Goal: Transaction & Acquisition: Download file/media

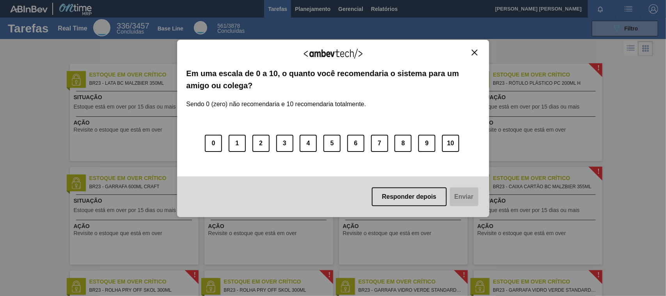
click at [475, 54] on img "Close" at bounding box center [475, 53] width 6 height 6
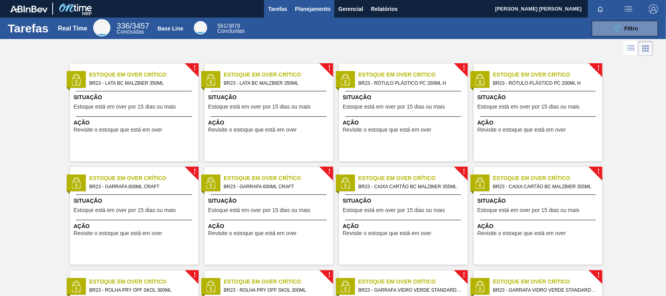
click at [318, 13] on span "Planejamento" at bounding box center [313, 8] width 36 height 9
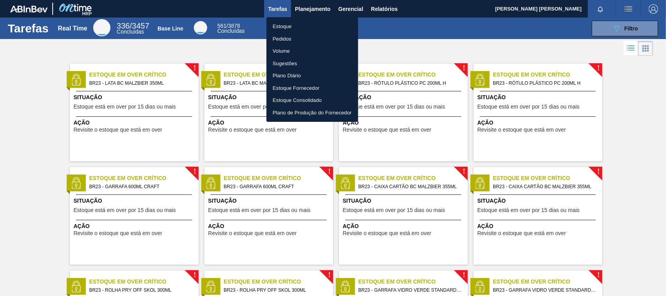
click at [375, 12] on div at bounding box center [333, 148] width 666 height 296
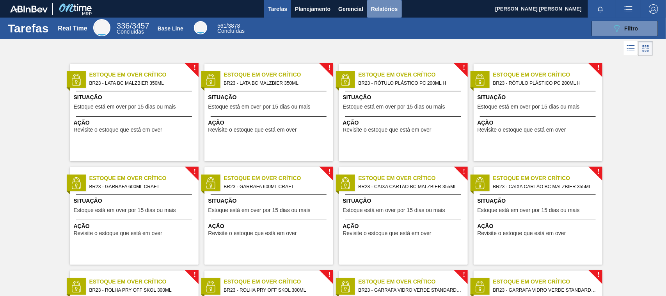
click at [380, 11] on span "Relatórios" at bounding box center [384, 8] width 27 height 9
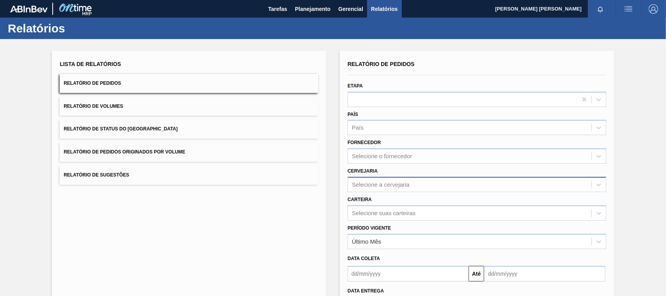
click at [370, 188] on div "Selecione a cervejaria" at bounding box center [470, 184] width 244 height 11
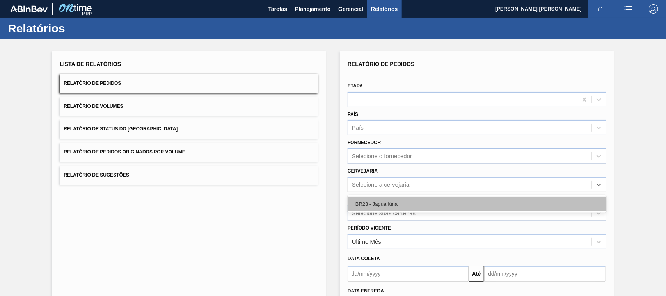
click at [364, 209] on div "BR23 - Jaguariúna" at bounding box center [477, 204] width 259 height 14
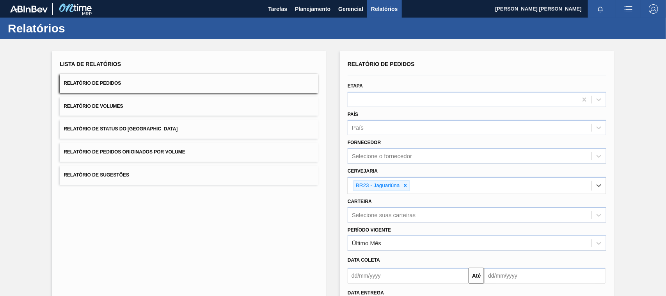
scroll to position [66, 0]
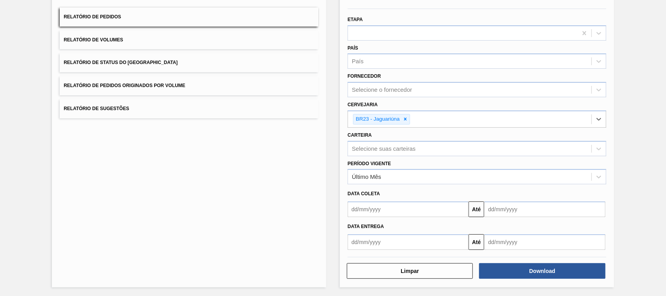
click at [377, 239] on input "text" at bounding box center [408, 242] width 121 height 16
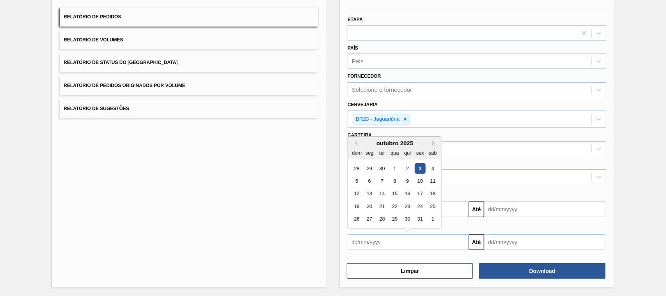
click at [419, 169] on div "3" at bounding box center [420, 168] width 11 height 11
type input "[DATE]"
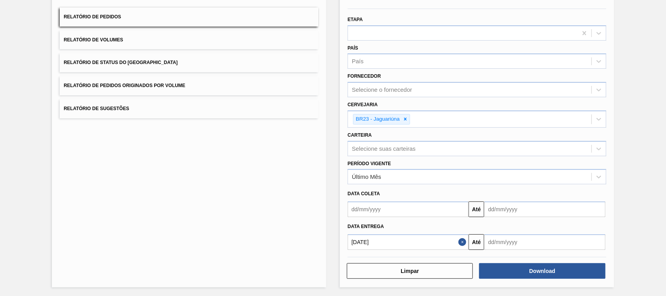
click at [506, 240] on input "text" at bounding box center [544, 242] width 121 height 16
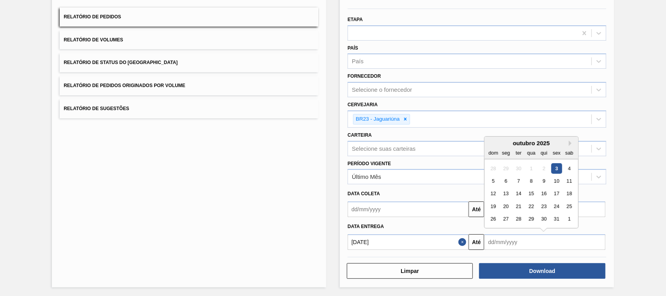
click at [557, 166] on div "3" at bounding box center [557, 168] width 11 height 11
type input "[DATE]"
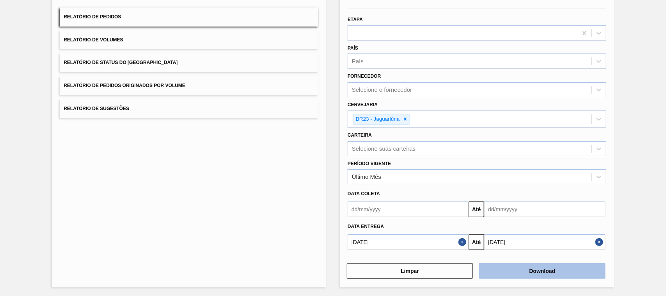
click at [520, 270] on button "Download" at bounding box center [542, 271] width 126 height 16
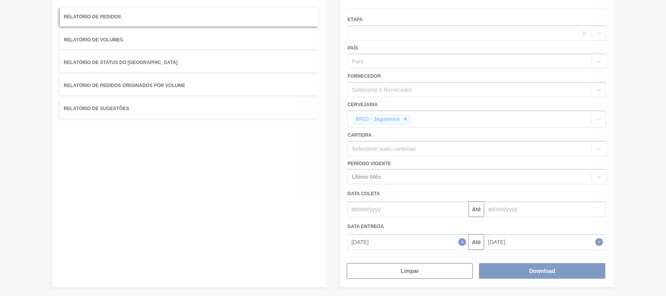
click at [557, 236] on div at bounding box center [333, 148] width 666 height 296
click at [460, 235] on div at bounding box center [333, 148] width 666 height 296
click at [461, 235] on div at bounding box center [333, 148] width 666 height 296
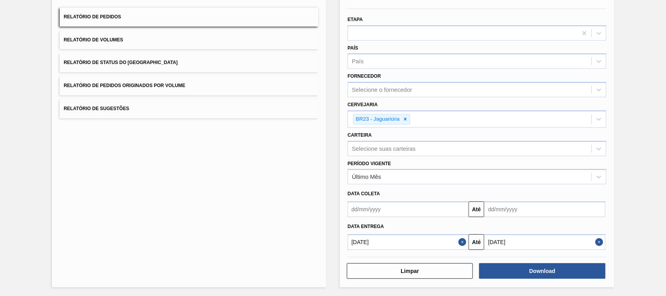
click at [460, 242] on button "Close" at bounding box center [464, 242] width 10 height 16
click at [438, 242] on input "text" at bounding box center [408, 242] width 121 height 16
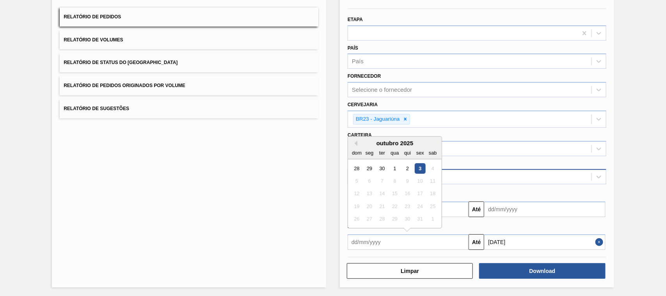
click at [420, 168] on div "3" at bounding box center [420, 168] width 11 height 11
type input "[DATE]"
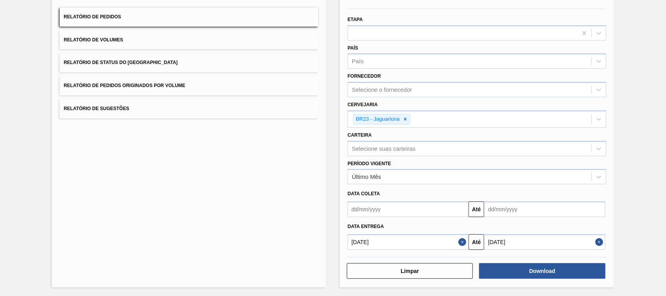
click at [597, 239] on button "Close" at bounding box center [601, 242] width 10 height 16
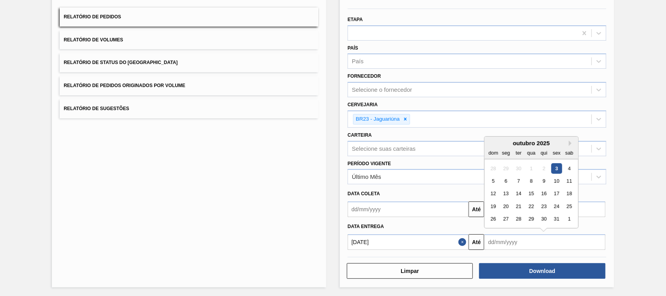
click at [599, 239] on input "text" at bounding box center [544, 242] width 121 height 16
click at [571, 142] on button "Next Month" at bounding box center [571, 142] width 5 height 5
click at [507, 178] on div "3" at bounding box center [506, 181] width 11 height 11
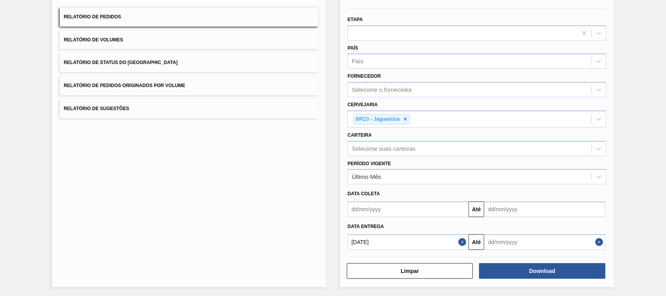
type input "[DATE]"
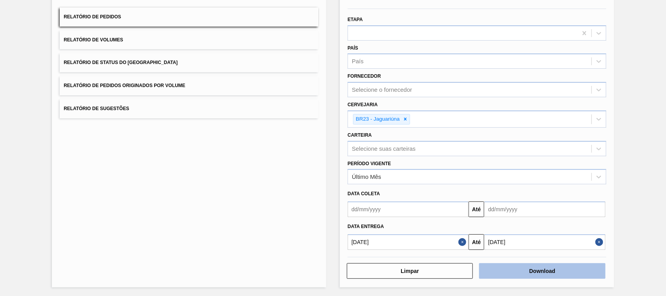
click at [513, 273] on button "Download" at bounding box center [542, 271] width 126 height 16
click at [240, 38] on button "Relatório de Volumes" at bounding box center [189, 39] width 259 height 19
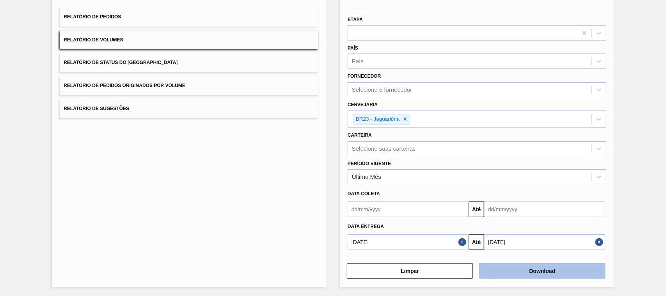
click at [552, 272] on button "Download" at bounding box center [542, 271] width 126 height 16
